Goal: Check status: Check status

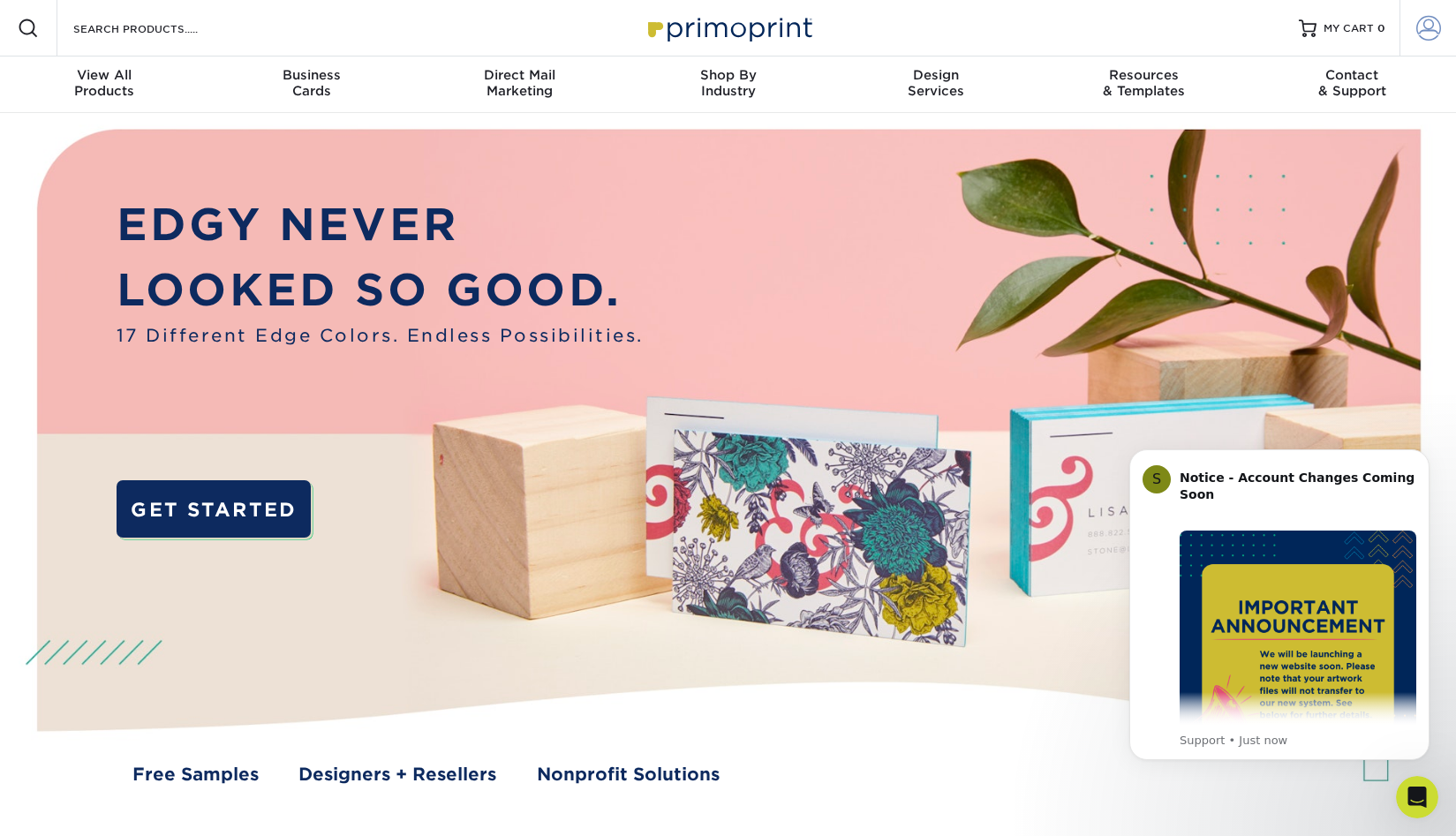
click at [1435, 16] on span at bounding box center [1428, 27] width 24 height 24
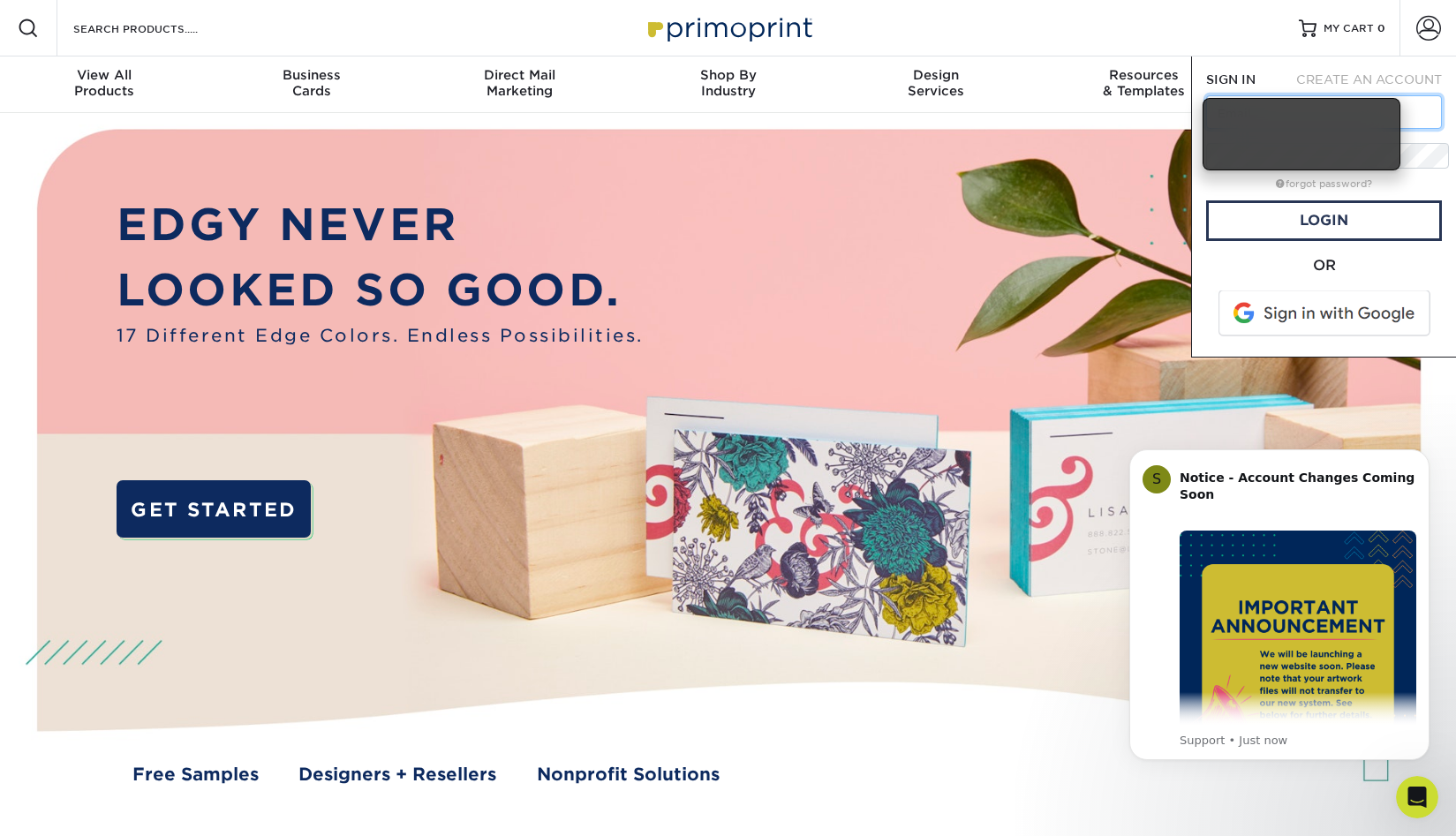
click at [1366, 95] on input "text" at bounding box center [1324, 112] width 236 height 34
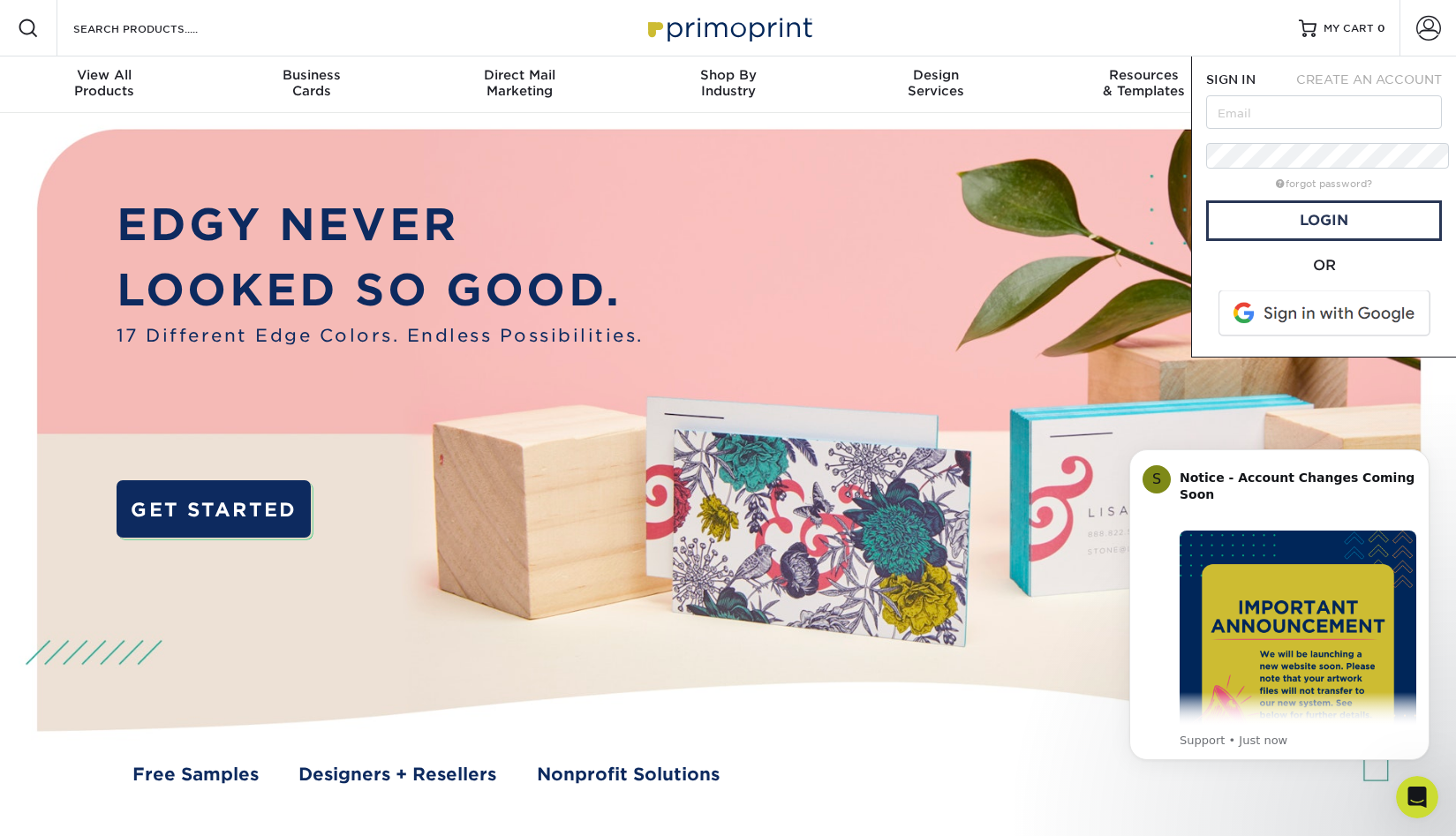
click at [1267, 291] on span at bounding box center [1326, 313] width 225 height 46
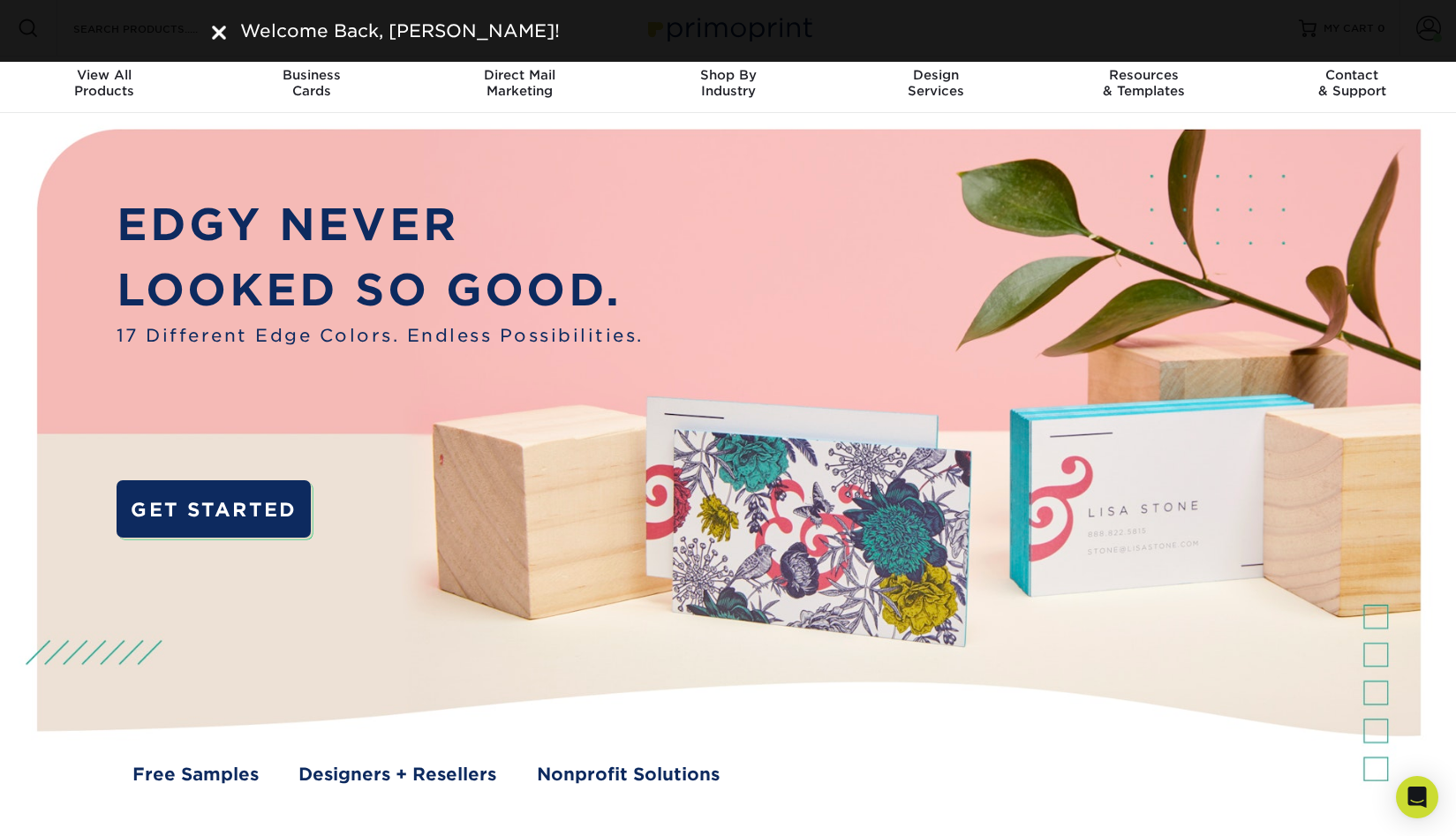
click at [218, 27] on img at bounding box center [218, 32] width 15 height 15
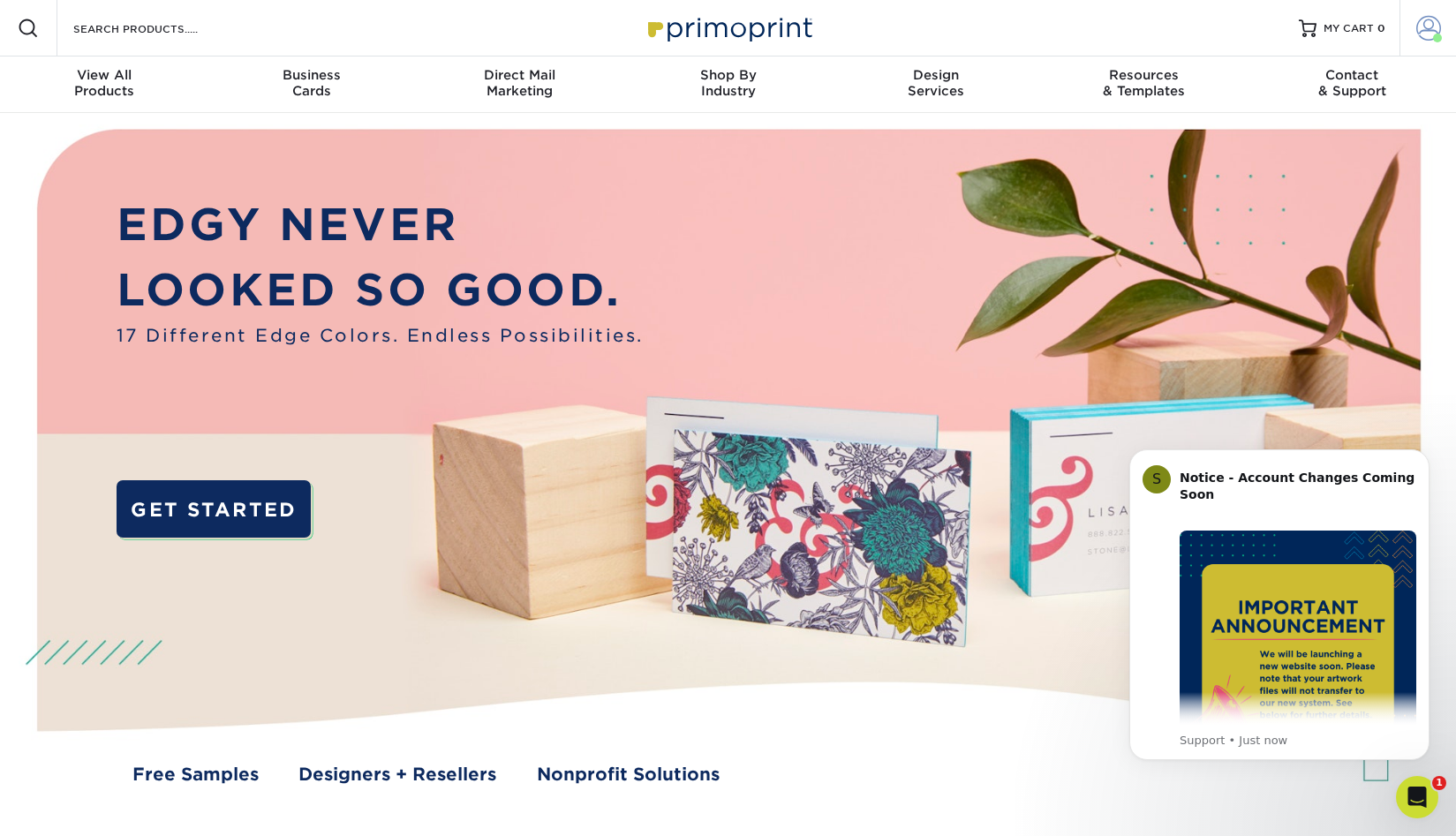
click at [1434, 24] on span at bounding box center [1428, 27] width 24 height 24
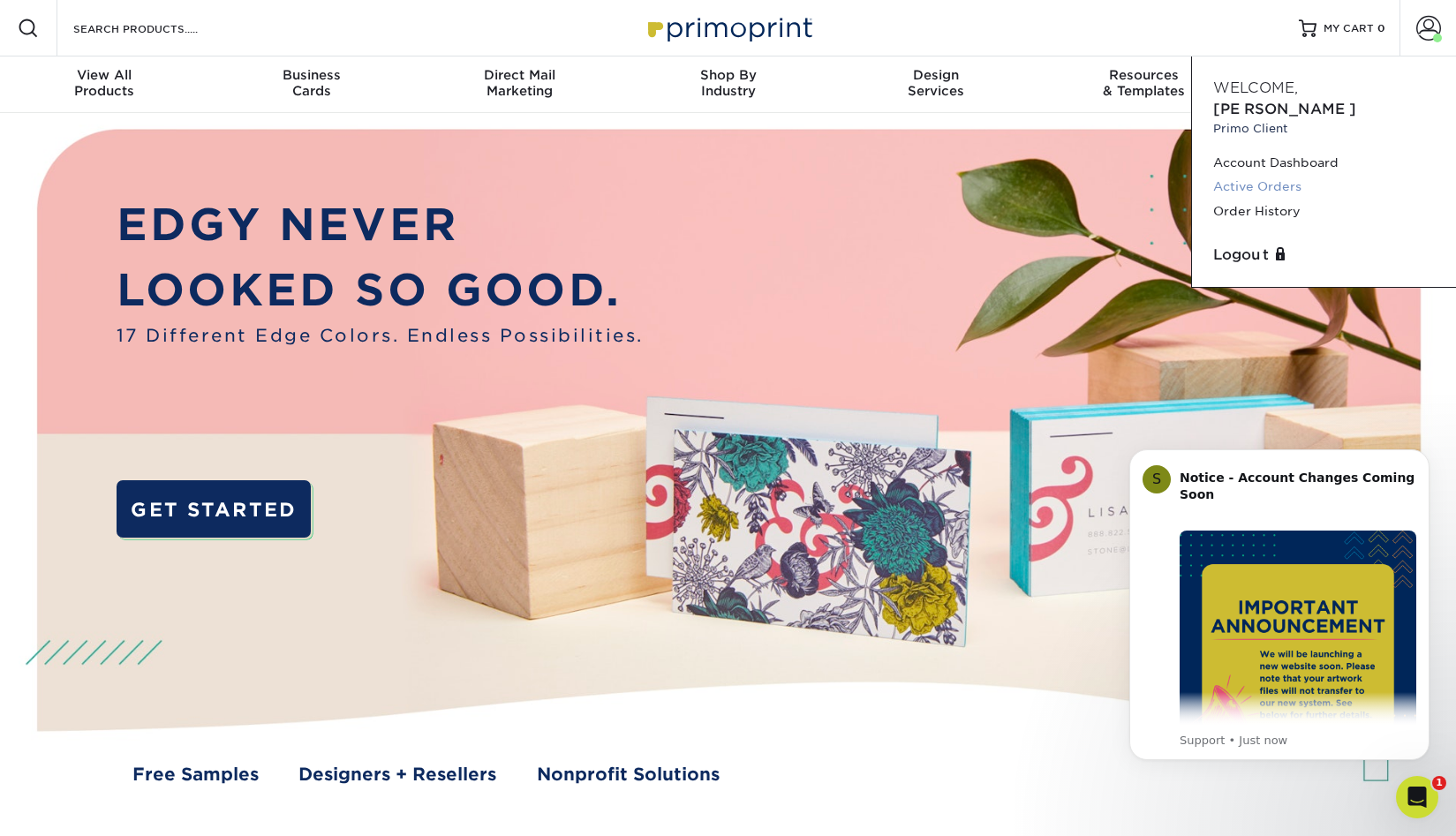
click at [1255, 175] on link "Active Orders" at bounding box center [1324, 186] width 222 height 24
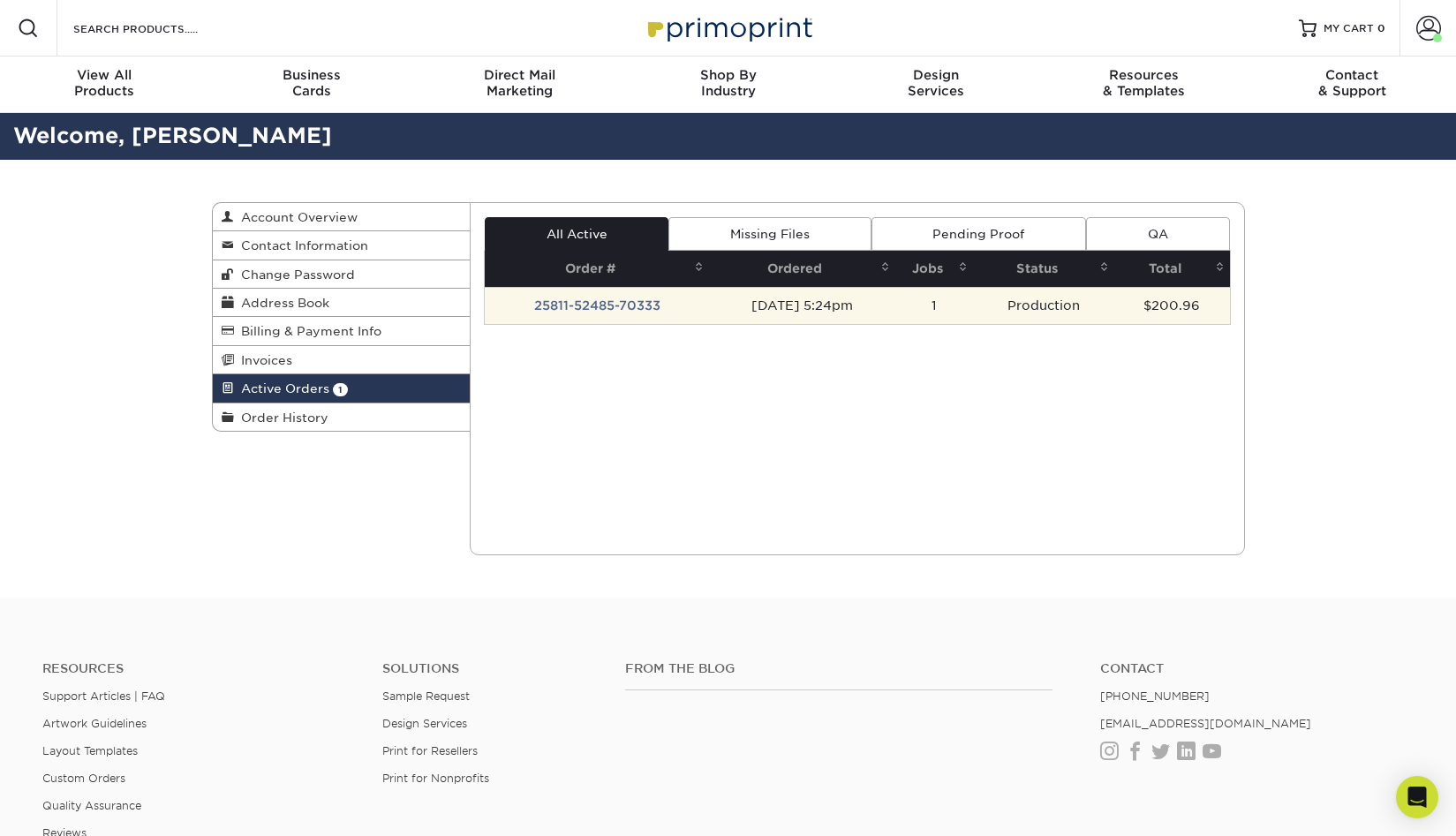
click at [922, 287] on td "1" at bounding box center [934, 305] width 79 height 37
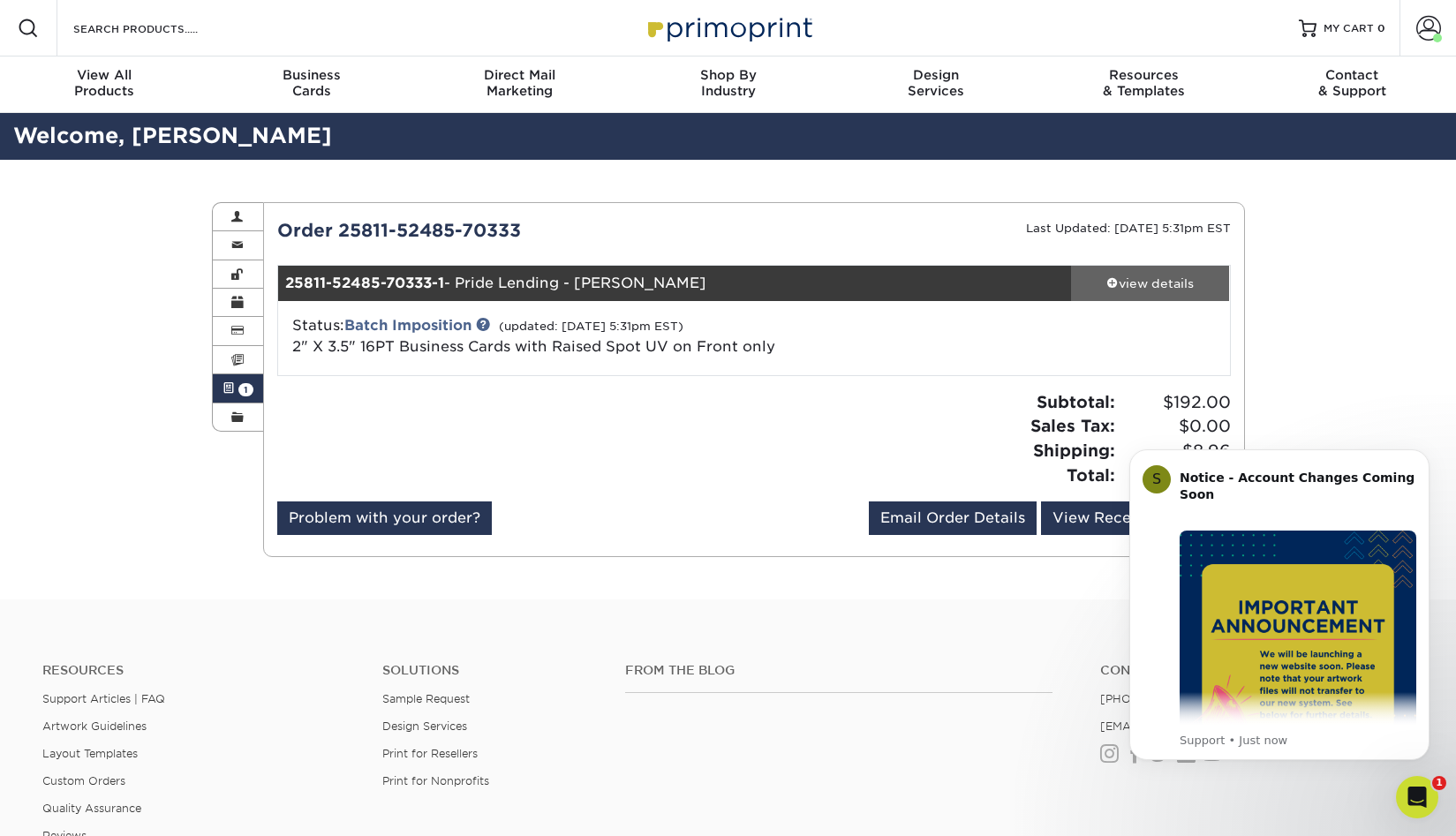
click at [1153, 274] on div "view details" at bounding box center [1150, 283] width 159 height 17
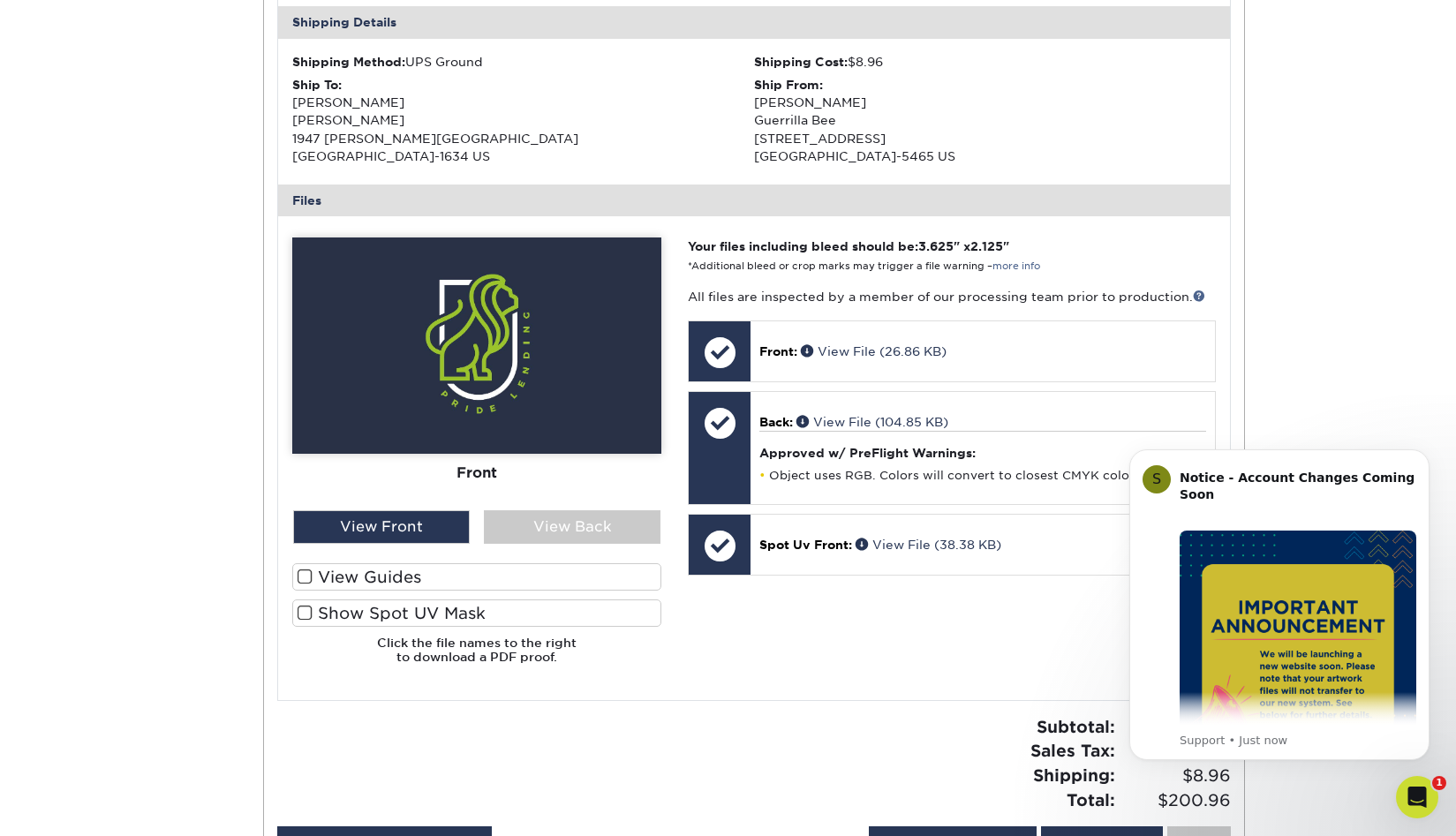
scroll to position [550, 0]
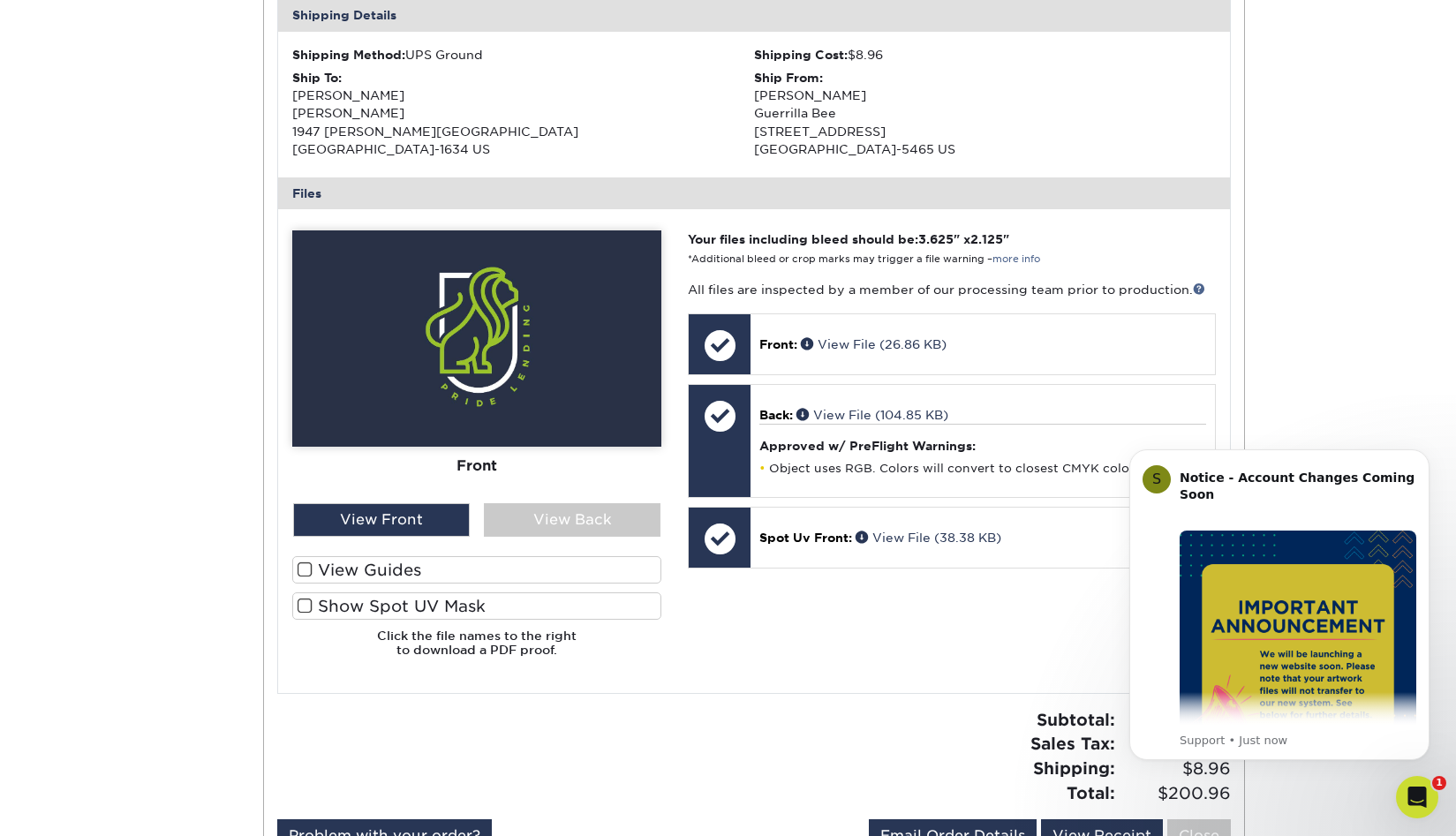
click at [300, 562] on span at bounding box center [305, 569] width 15 height 16
click at [0, 0] on input "View Guides" at bounding box center [0, 0] width 0 height 0
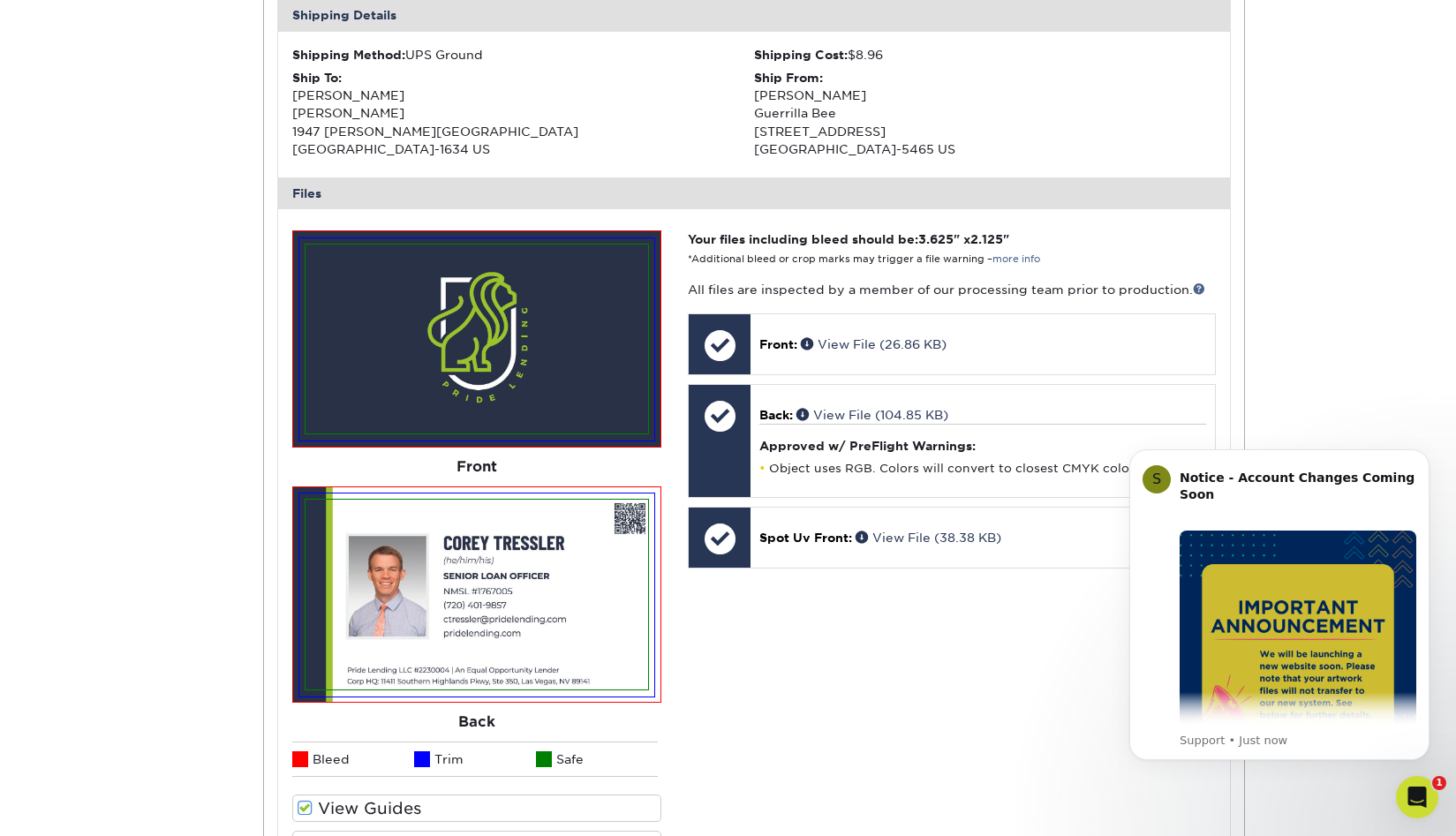
click at [298, 835] on span at bounding box center [305, 844] width 15 height 16
click at [0, 0] on input "Show Spot UV Mask" at bounding box center [0, 0] width 0 height 0
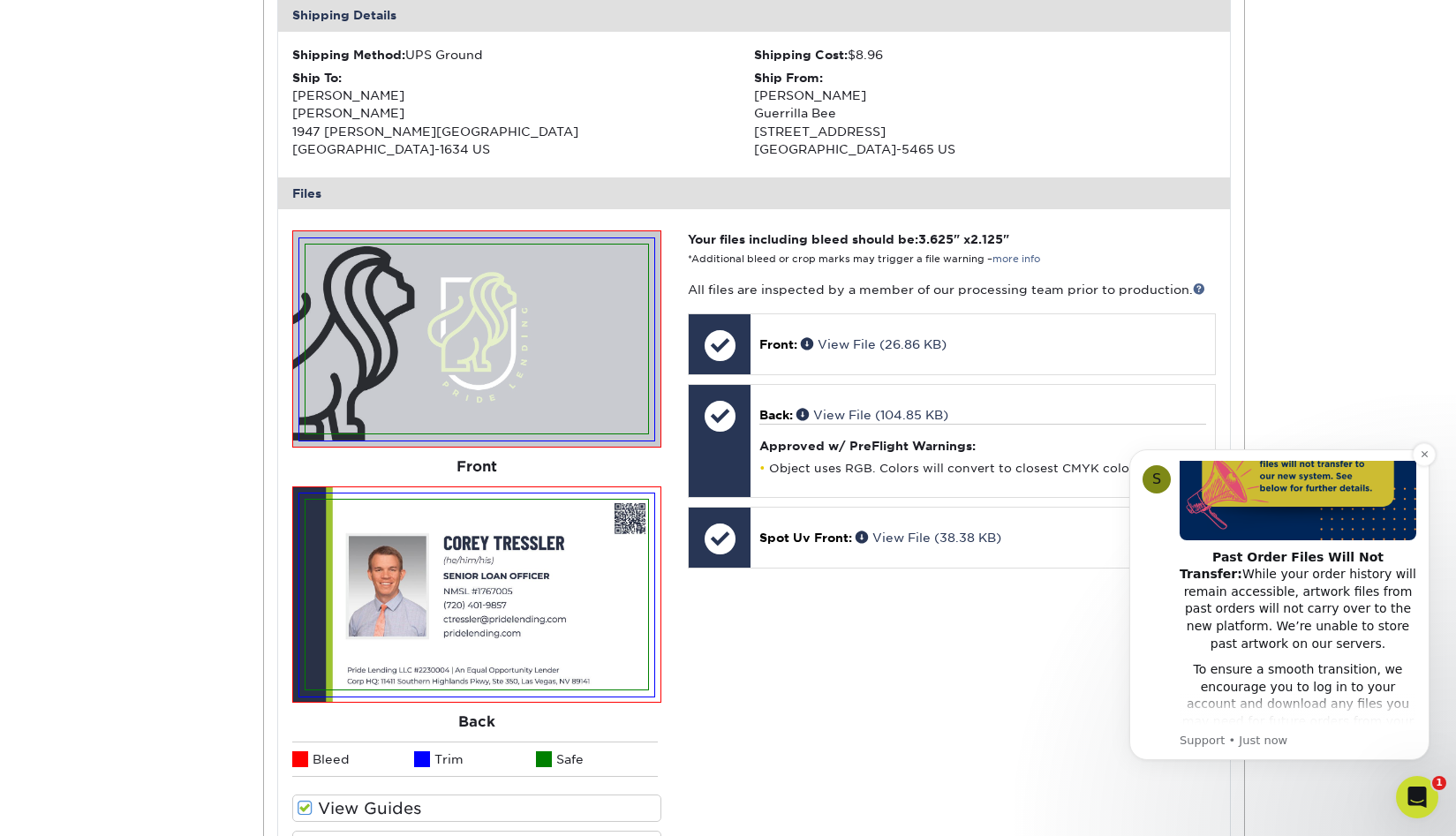
scroll to position [230, 0]
click at [939, 537] on div "Your files including bleed should be: 3.625 " x 2.125 " *Additional bleed or cr…" at bounding box center [952, 570] width 554 height 680
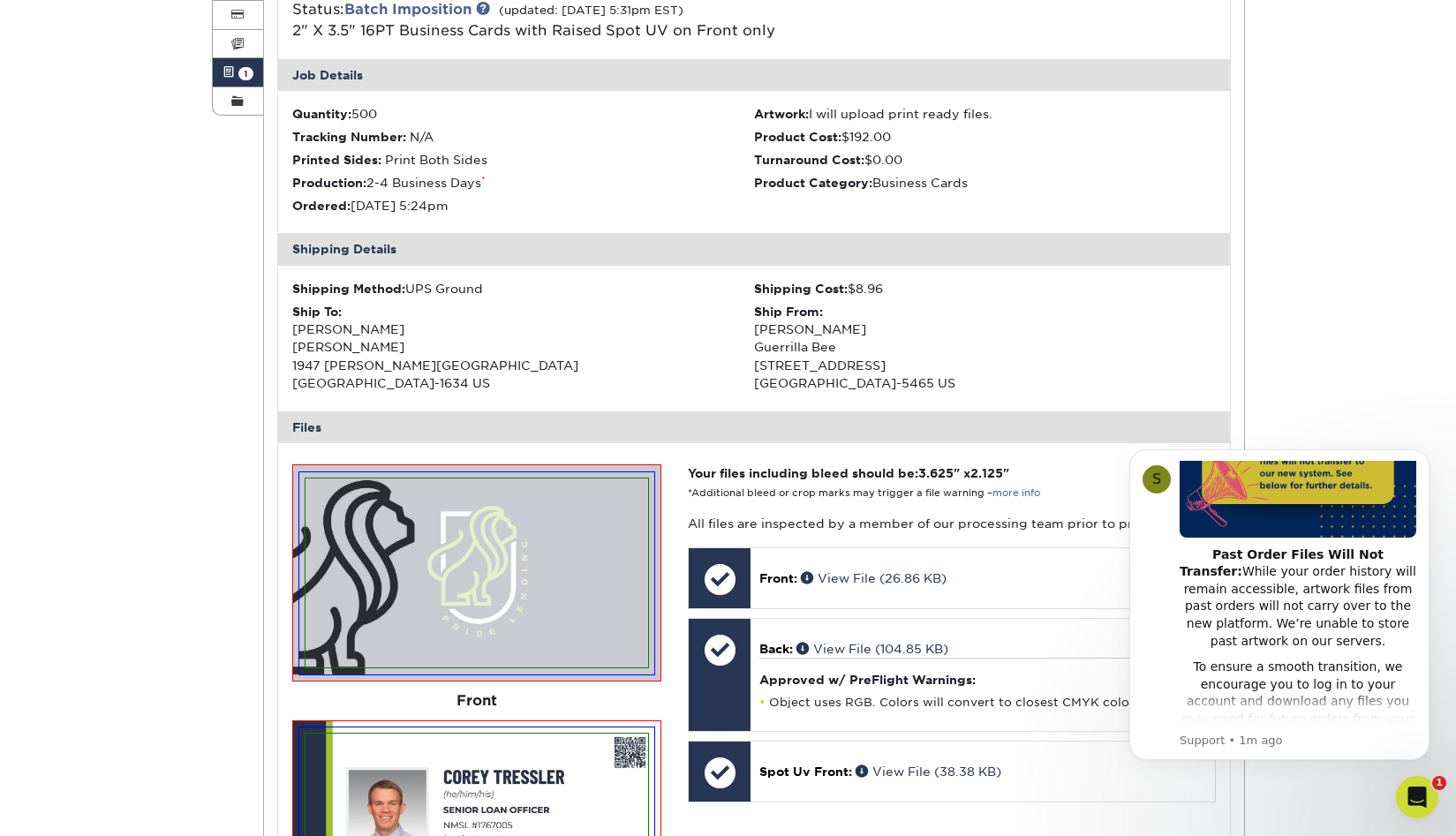
scroll to position [0, 0]
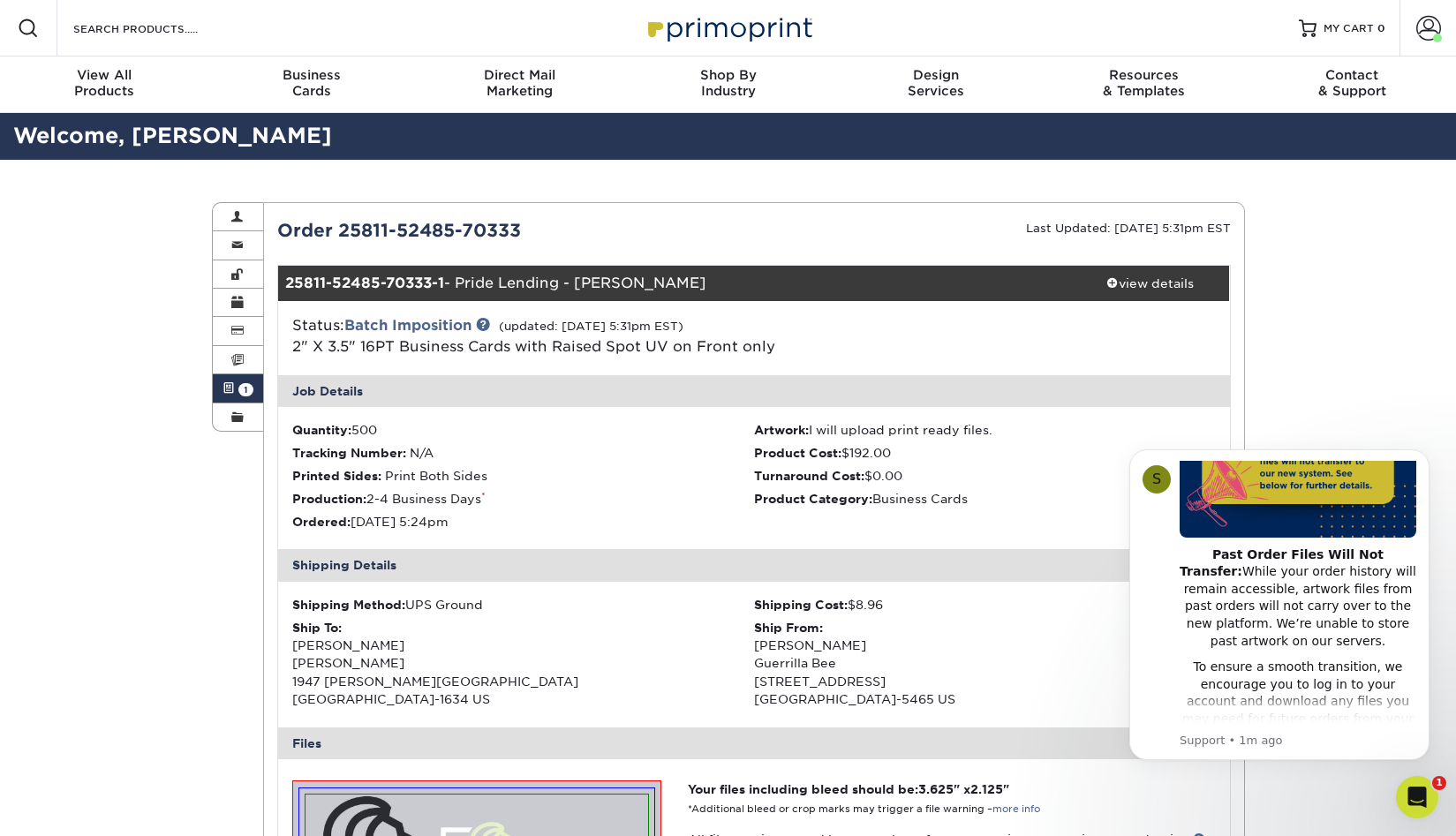
click at [243, 383] on span "1" at bounding box center [245, 390] width 15 height 14
